Goal: Use online tool/utility: Utilize a website feature to perform a specific function

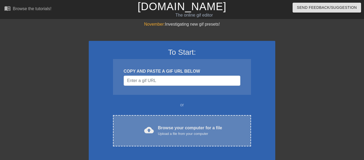
click at [190, 120] on div "cloud_upload Browse your computer for a file Upload a file from your computer C…" at bounding box center [182, 130] width 138 height 31
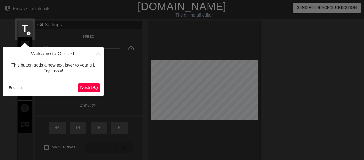
scroll to position [13, 0]
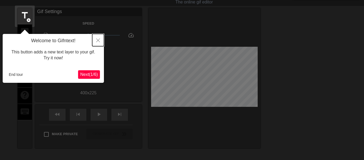
click at [100, 37] on button "Close" at bounding box center [98, 40] width 12 height 12
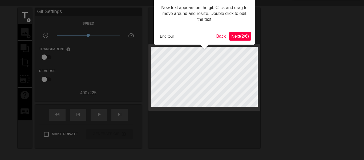
scroll to position [0, 0]
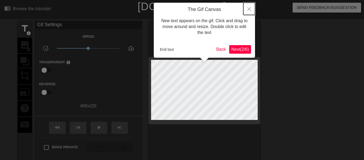
click at [245, 10] on button "Close" at bounding box center [249, 9] width 12 height 12
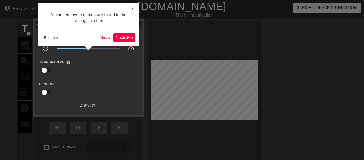
scroll to position [13, 0]
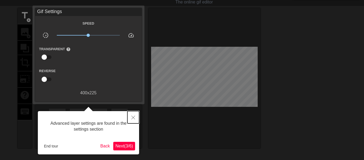
click at [130, 114] on button "Close" at bounding box center [133, 117] width 12 height 12
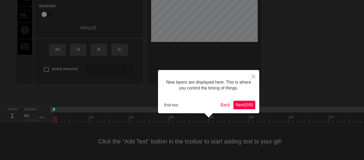
scroll to position [5, 0]
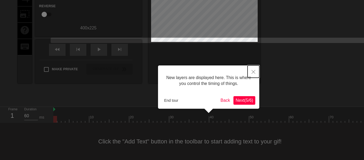
click at [253, 72] on icon "Close" at bounding box center [254, 72] width 4 height 4
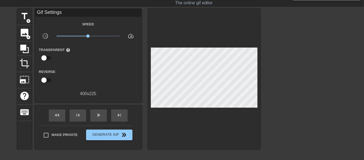
scroll to position [11, 0]
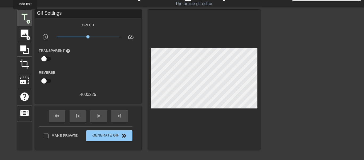
click at [25, 13] on span "title" at bounding box center [24, 17] width 10 height 10
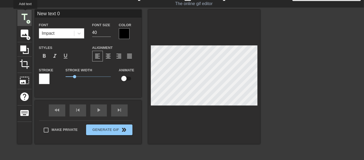
scroll to position [0, 0]
type input "New text"
type textarea "New text"
type input "New text"
type textarea "New text"
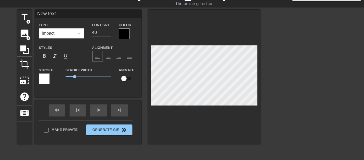
type input "New tex"
type textarea "New tex"
type input "New te"
type textarea "New te"
type input "New t"
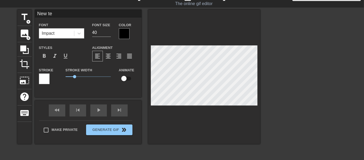
type textarea "New t"
type input "New"
type textarea "New"
type input "New"
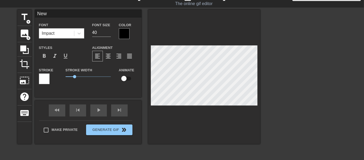
type textarea "New"
type input "Ne"
type textarea "Ne"
type input "N"
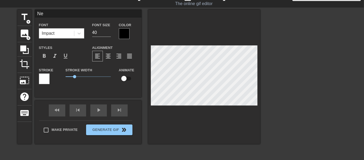
type textarea "N"
click at [95, 33] on input "40" at bounding box center [101, 32] width 19 height 9
type input "30"
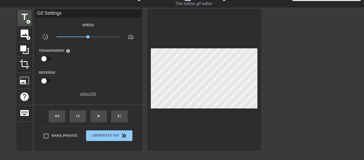
click at [27, 21] on span "add_circle" at bounding box center [28, 21] width 5 height 5
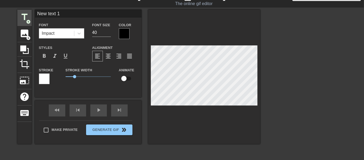
type input "New text"
type textarea "New text"
type input "New text"
type textarea "New text"
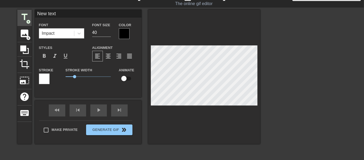
type input "New tex"
type textarea "New tex"
type input "New te"
type textarea "New te"
type input "New t"
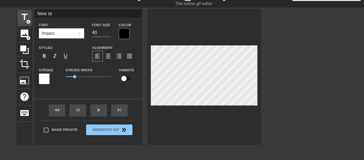
type textarea "New t"
type input "New"
type textarea "New"
type input "New"
type textarea "New"
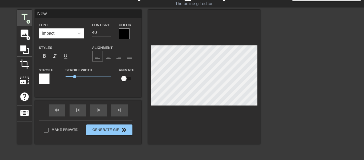
type input "Ne"
type textarea "Ne"
type input "N"
type textarea "N"
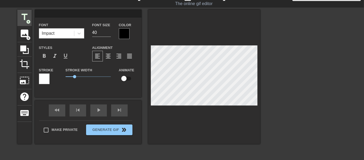
type input "g"
type textarea "g"
type input "ge"
type textarea "ge"
type input "get"
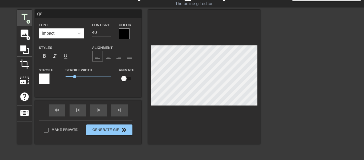
type textarea "get"
type input "gett"
type textarea "gett"
type input "getti"
type textarea "getti"
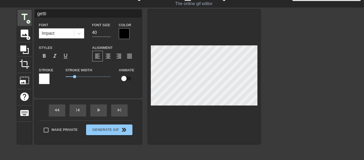
type input "gettin"
type textarea "gettin"
type input "getting"
type textarea "getting"
type input "getting"
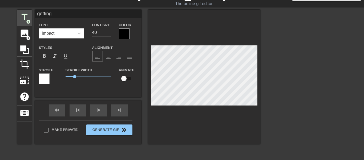
type textarea "getting"
type input "getting c"
type textarea "getting c"
type input "getting ch"
type textarea "getting ch"
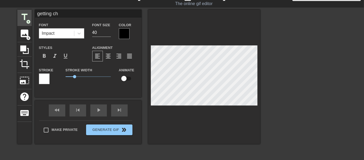
type input "getting cha"
type textarea "getting [PERSON_NAME]"
type input "getting [PERSON_NAME]"
type textarea "getting [PERSON_NAME]"
type input "getting [PERSON_NAME] b"
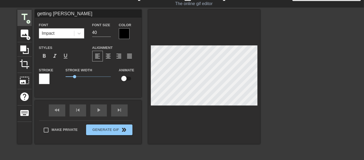
type textarea "getting [PERSON_NAME] b"
type input "getting [PERSON_NAME] by"
type textarea "getting [PERSON_NAME] by"
type input "getting [PERSON_NAME] by"
type textarea "getting [PERSON_NAME] by"
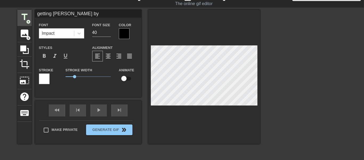
type input "getting [PERSON_NAME] by s"
type textarea "getting [PERSON_NAME] by so"
type input "getting [PERSON_NAME] by som"
type textarea "getting [PERSON_NAME] by som"
type input "getting [PERSON_NAME] by so"
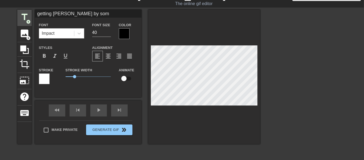
type textarea "getting [PERSON_NAME] by so"
type input "getting [PERSON_NAME] by s"
type textarea "getting [PERSON_NAME] by s"
type input "getting [PERSON_NAME] by"
type textarea "getting [PERSON_NAME]"
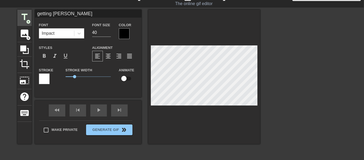
type input "getting chase"
type textarea "getting chase"
type input "getting chased"
type textarea "getting chased"
type input "getting chased"
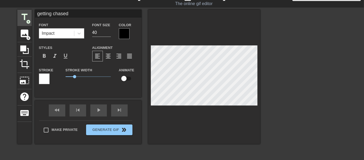
type textarea "getting chased"
type input "getting chased b"
type textarea "getting chased by"
type input "getting chased by"
type textarea "getting chased by"
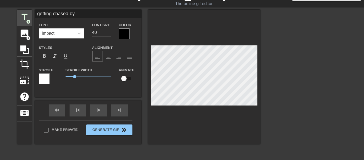
type input "getting chased by s"
type textarea "getting chased by s"
type input "getting chased by so"
type textarea "getting chased by so"
type input "getting chased by som"
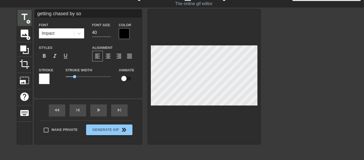
type textarea "getting chased by som"
type input "getting chased by some"
type textarea "getting chased by some"
type input "getting chased by som"
type textarea "getting chased by som"
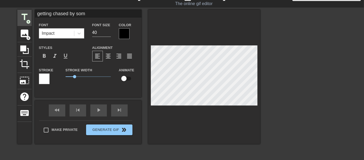
type input "getting chased by so"
type textarea "getting chased by so"
type input "getting chased by s"
type textarea "getting chased by s"
type input "getting chased by"
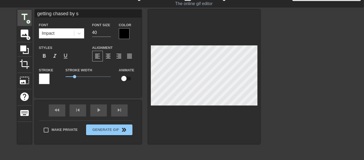
type textarea "getting chased by"
type input "getting chased by"
type textarea "getting chased by"
type input "getting chased by"
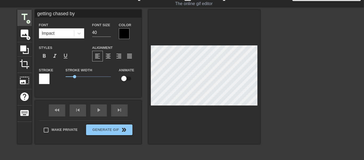
type textarea "getting chased by"
type input "getting chased bys"
type textarea "getting chased by s"
type input "getting chased byso"
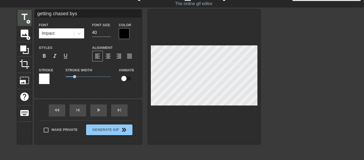
type textarea "getting chased by so"
type input "getting chased bysom"
type textarea "getting chased by som"
type input "getting chased bysomo"
type textarea "getting chased by [PERSON_NAME]"
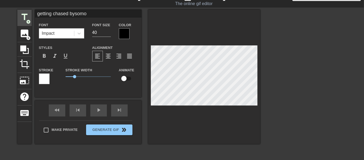
type input "getting chased bysomon"
type textarea "getting chased by [PERSON_NAME]"
type input "getting chased bysomone"
type textarea "getting chased by [PERSON_NAME]"
type input "getting chased bysomone"
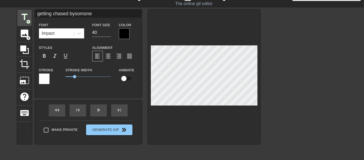
type textarea "getting chased by [PERSON_NAME]"
type input "getting chased bysomone n"
type textarea "getting chased by [PERSON_NAME] na"
type input "getting chased bysomone nam"
type textarea "getting chased by [PERSON_NAME]"
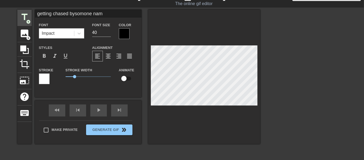
scroll to position [0, 2]
type input "getting chased bysomone name"
type textarea "getting chased by [PERSON_NAME] name"
type input "getting chased [PERSON_NAME] named"
type textarea "getting chased by [PERSON_NAME] named"
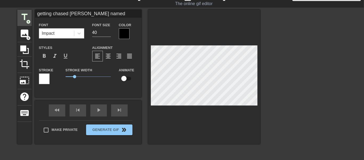
type input "getting chased [PERSON_NAME] named"
type textarea "getting chased by [PERSON_NAME] named"
type input "getting chased bysomone namedm"
type textarea "getting chased by [PERSON_NAME] named m"
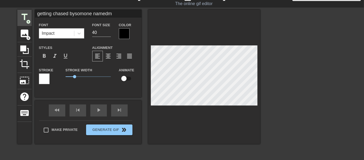
type input "getting chased bysomone namedmo"
type textarea "getting chased by [PERSON_NAME] named mo"
type input "getting chased bysomone namedmoe"
type textarea "getting chased by [PERSON_NAME] named [PERSON_NAME]"
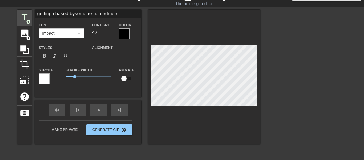
type input "getting chased bysomone namedmoe"
type textarea "getting chased by [PERSON_NAME] named [PERSON_NAME]"
type input "getting chased bysomone namedmoe l"
type textarea "getting chased by [PERSON_NAME] named [PERSON_NAME]"
type input "getting chased bysomone namedmoe le"
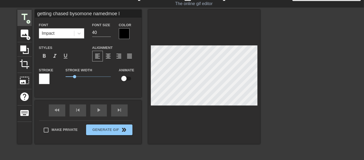
type textarea "getting chased by [PERSON_NAME] named [PERSON_NAME]"
type input "getting chased bysomone namedmoe let"
type textarea "getting chased by [PERSON_NAME] named [PERSON_NAME]"
type input "getting chased bysomone namedmoe le"
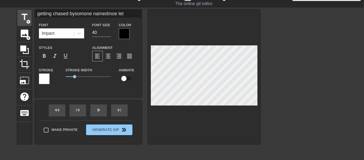
type textarea "getting chased by [PERSON_NAME] named [PERSON_NAME]"
type input "getting chased bysomone namedmoe les"
type textarea "getting chased by [PERSON_NAME] named [PERSON_NAME]"
type input "getting chased bysomone namedmoe lest"
type textarea "getting chased by [PERSON_NAME] named [PERSON_NAME]"
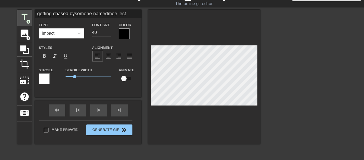
type input "getting chased bysomone namedmoe leste"
type textarea "getting chased by [PERSON_NAME] named [PERSON_NAME]"
type input "getting chased bysomone [PERSON_NAME]"
type textarea "getting chased by [PERSON_NAME] named [PERSON_NAME]"
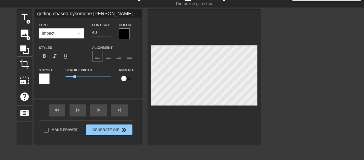
click at [302, 65] on div at bounding box center [306, 90] width 80 height 160
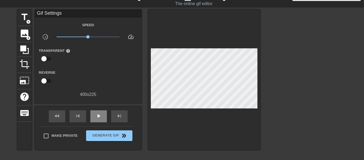
click at [99, 116] on span "play_arrow" at bounding box center [98, 115] width 6 height 6
type input "60"
